Goal: Check status: Check status

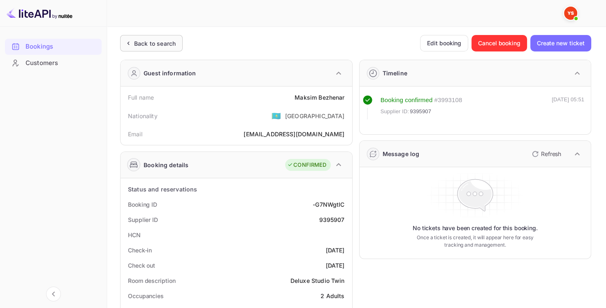
click at [145, 43] on div "Back to search" at bounding box center [155, 43] width 42 height 9
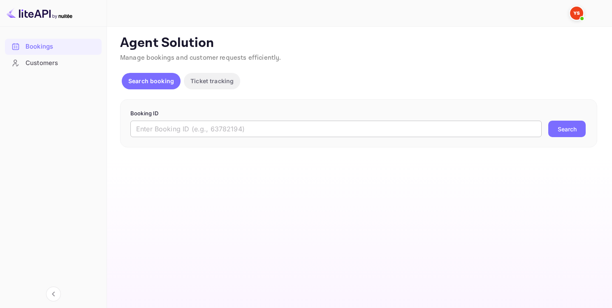
click at [202, 135] on input "text" at bounding box center [335, 129] width 411 height 16
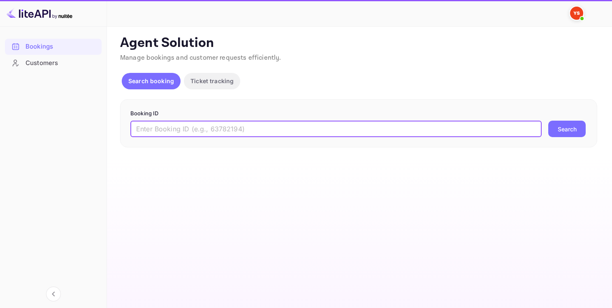
paste input "8454848"
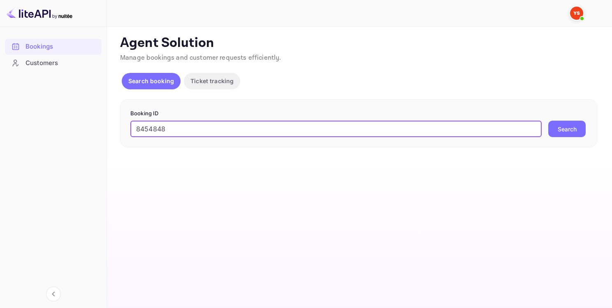
type input "8454848"
click at [560, 129] on button "Search" at bounding box center [566, 129] width 37 height 16
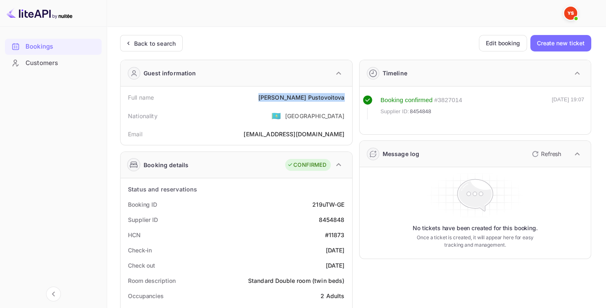
drag, startPoint x: 284, startPoint y: 98, endPoint x: 344, endPoint y: 100, distance: 59.7
click at [344, 100] on div "Full name [PERSON_NAME]" at bounding box center [236, 97] width 225 height 15
copy div "[PERSON_NAME]"
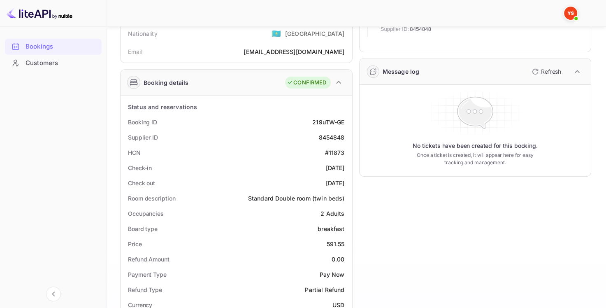
scroll to position [123, 0]
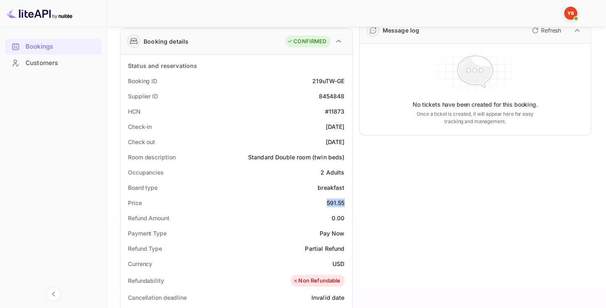
drag, startPoint x: 323, startPoint y: 202, endPoint x: 346, endPoint y: 204, distance: 24.0
click at [346, 204] on div "Price 591.55" at bounding box center [236, 202] width 225 height 15
copy div "591.55"
drag, startPoint x: 332, startPoint y: 263, endPoint x: 344, endPoint y: 263, distance: 12.8
click at [344, 263] on div "Currency USD" at bounding box center [236, 263] width 225 height 15
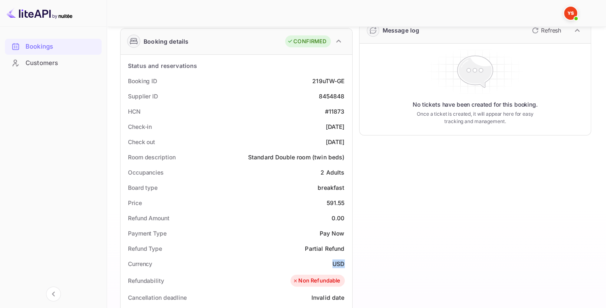
copy div "USD"
